Goal: Check status: Check status

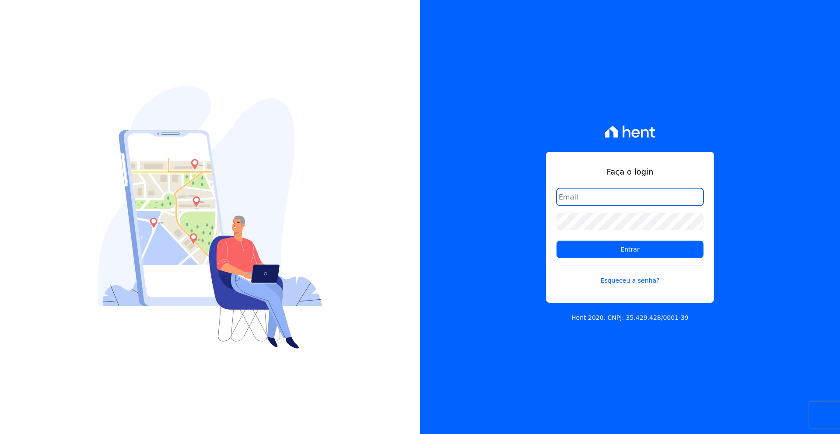
type input "[PERSON_NAME][EMAIL_ADDRESS][DOMAIN_NAME]"
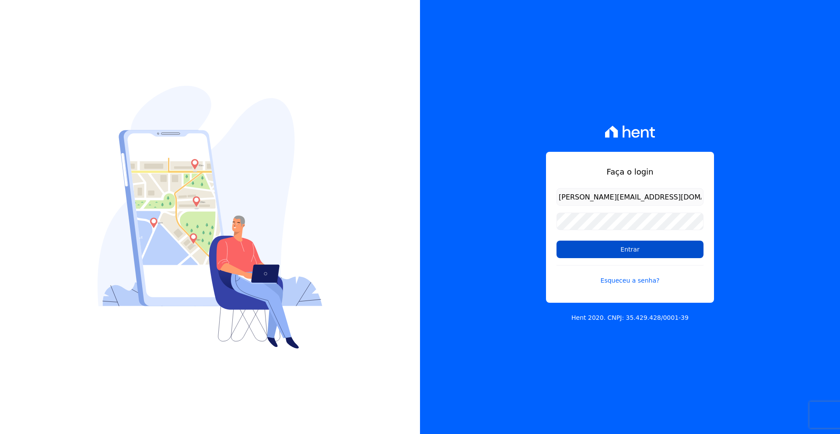
click at [616, 245] on input "Entrar" at bounding box center [630, 250] width 147 height 18
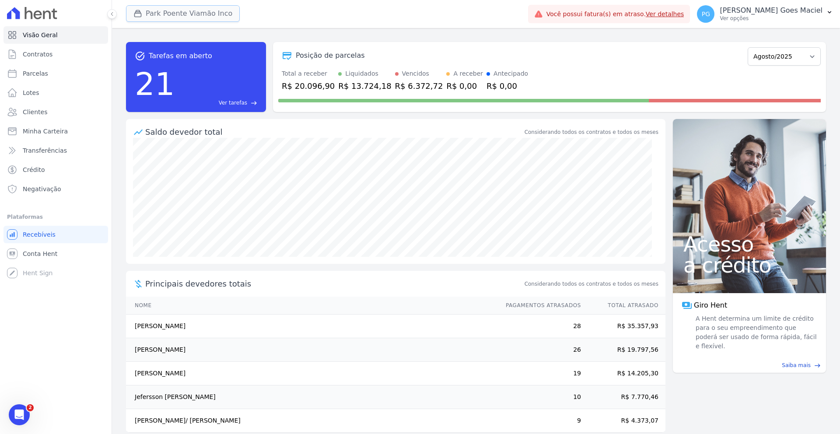
click at [172, 18] on button "Park Poente Viamão Inco" at bounding box center [183, 13] width 114 height 17
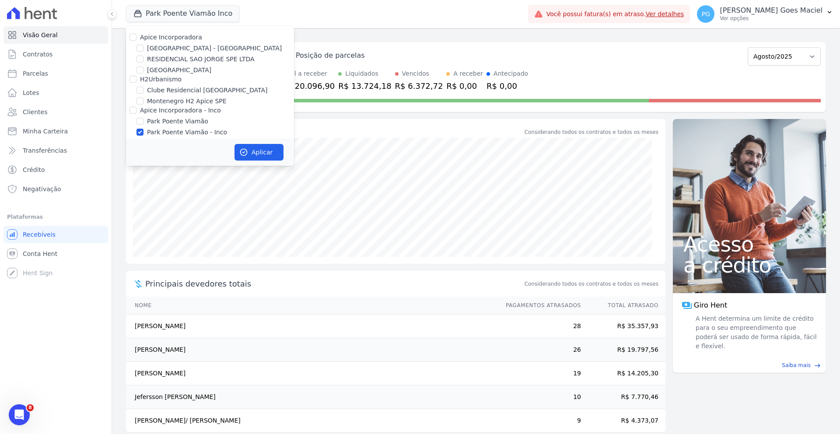
click at [168, 50] on label "[GEOGRAPHIC_DATA] - [GEOGRAPHIC_DATA]" at bounding box center [214, 48] width 135 height 9
click at [144, 50] on input "[GEOGRAPHIC_DATA] - [GEOGRAPHIC_DATA]" at bounding box center [140, 48] width 7 height 7
checkbox input "true"
click at [140, 133] on input "Park Poente Viamão - Inco" at bounding box center [140, 132] width 7 height 7
checkbox input "false"
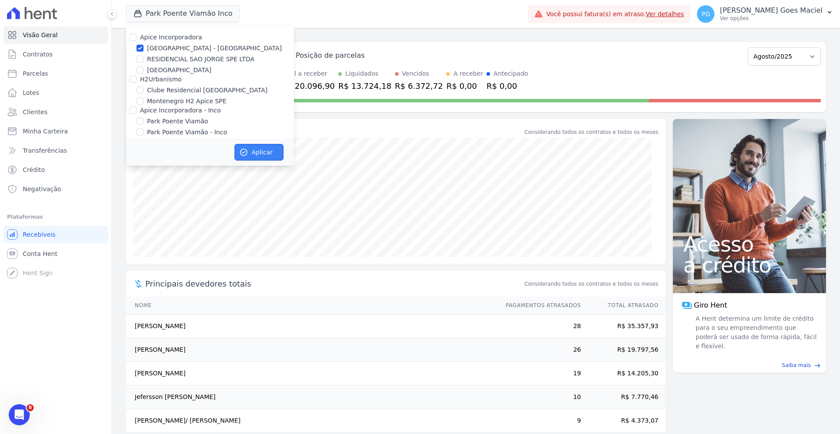
click at [248, 151] on icon "button" at bounding box center [243, 152] width 9 height 9
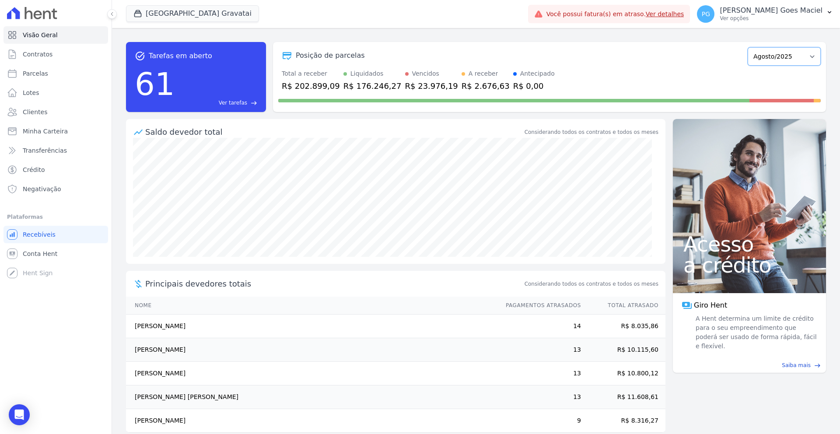
click at [772, 58] on select "Dezembro/2023 Janeiro/2024 Fevereiro/2024 Março/2024 Abril/2024 Maio/2024 Junho…" at bounding box center [784, 56] width 73 height 18
select select "09/2025"
click at [748, 47] on select "Dezembro/2023 Janeiro/2024 Fevereiro/2024 Março/2024 Abril/2024 Maio/2024 Junho…" at bounding box center [784, 56] width 73 height 18
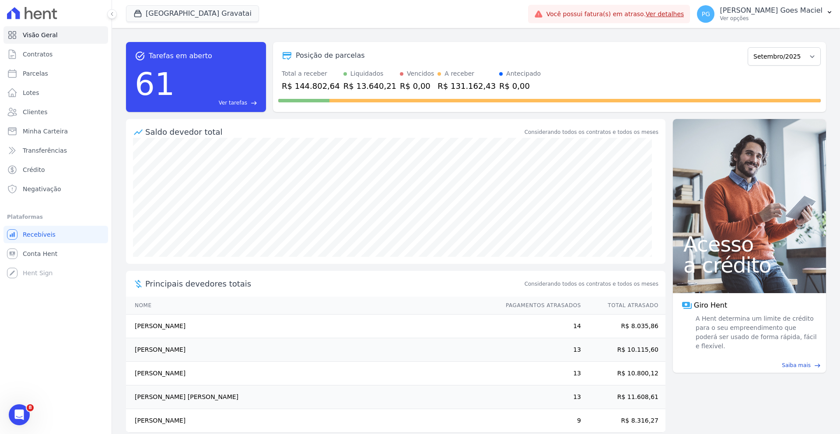
scroll to position [13, 0]
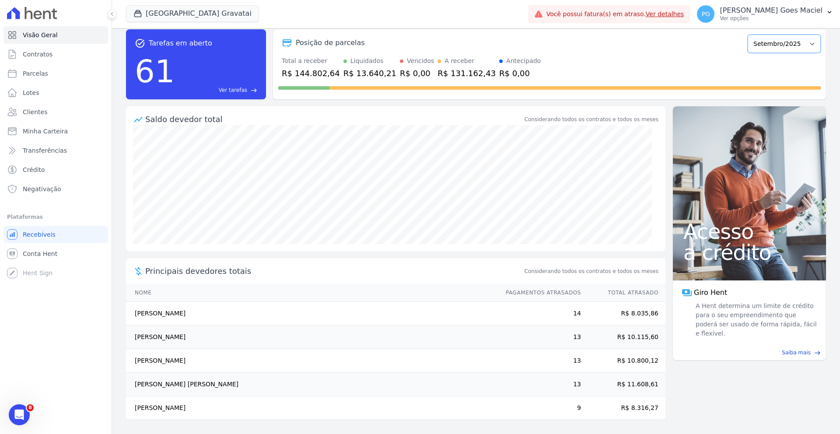
click at [774, 46] on select "Dezembro/2023 Janeiro/2024 Fevereiro/2024 Março/2024 Abril/2024 Maio/2024 Junho…" at bounding box center [784, 44] width 73 height 18
select select "10/2025"
click at [748, 35] on select "Dezembro/2023 Janeiro/2024 Fevereiro/2024 Março/2024 Abril/2024 Maio/2024 Junho…" at bounding box center [784, 44] width 73 height 18
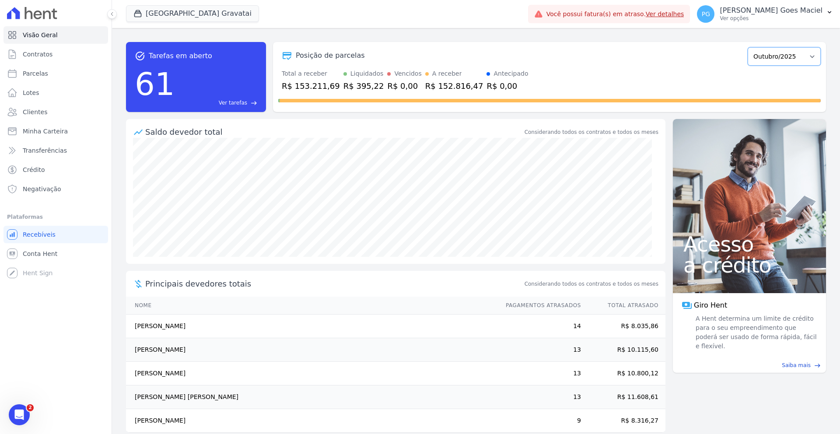
click at [779, 52] on select "Dezembro/2023 Janeiro/2024 Fevereiro/2024 Março/2024 Abril/2024 Maio/2024 Junho…" at bounding box center [784, 56] width 73 height 18
select select "09/2025"
click at [748, 47] on select "Dezembro/2023 Janeiro/2024 Fevereiro/2024 Março/2024 Abril/2024 Maio/2024 Junho…" at bounding box center [784, 56] width 73 height 18
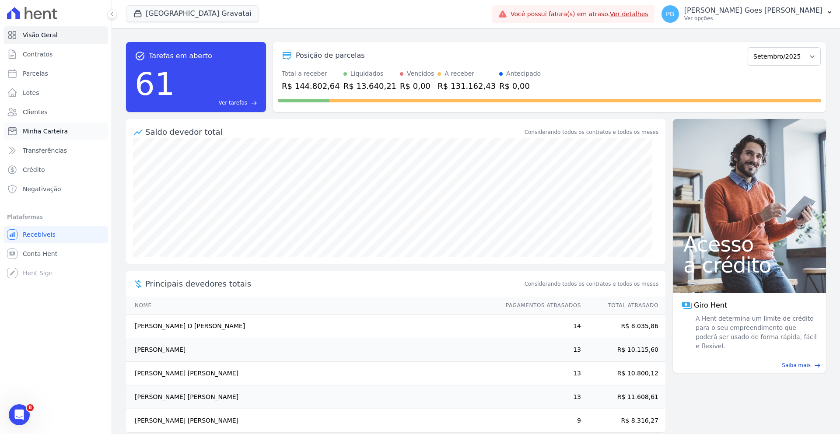
click at [42, 123] on link "Minha Carteira" at bounding box center [56, 132] width 105 height 18
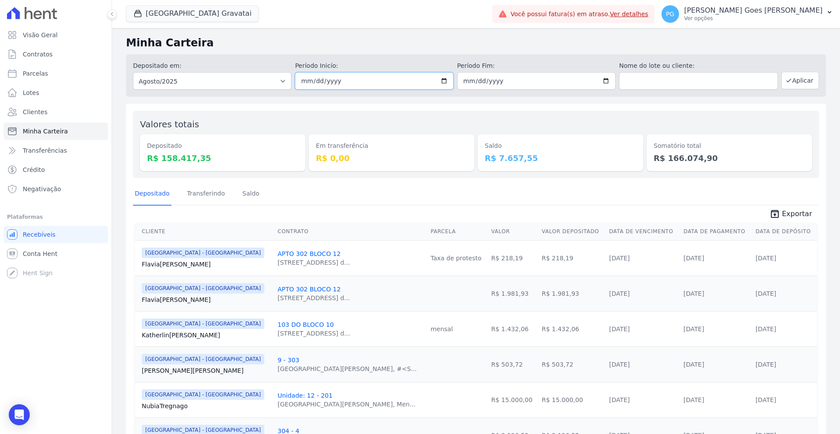
click at [443, 82] on input "[DATE]" at bounding box center [374, 81] width 158 height 18
type input "[DATE]"
click at [601, 81] on input "[DATE]" at bounding box center [536, 81] width 158 height 18
type input "[DATE]"
click at [793, 76] on button "Aplicar" at bounding box center [800, 81] width 38 height 18
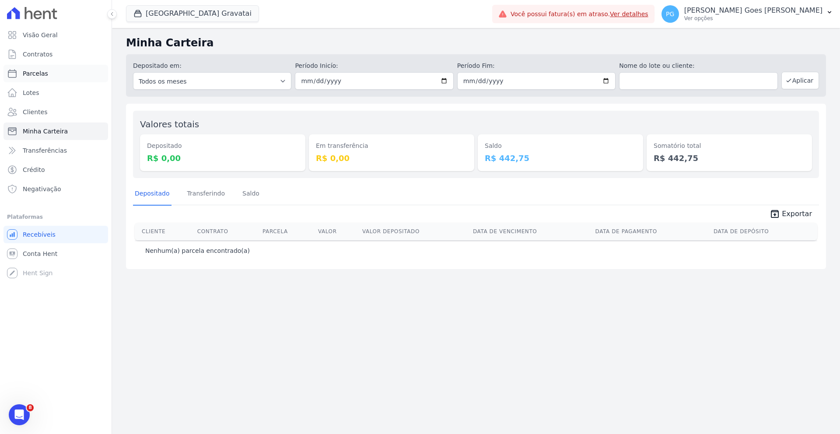
click at [53, 77] on link "Parcelas" at bounding box center [56, 74] width 105 height 18
select select
